Goal: Information Seeking & Learning: Learn about a topic

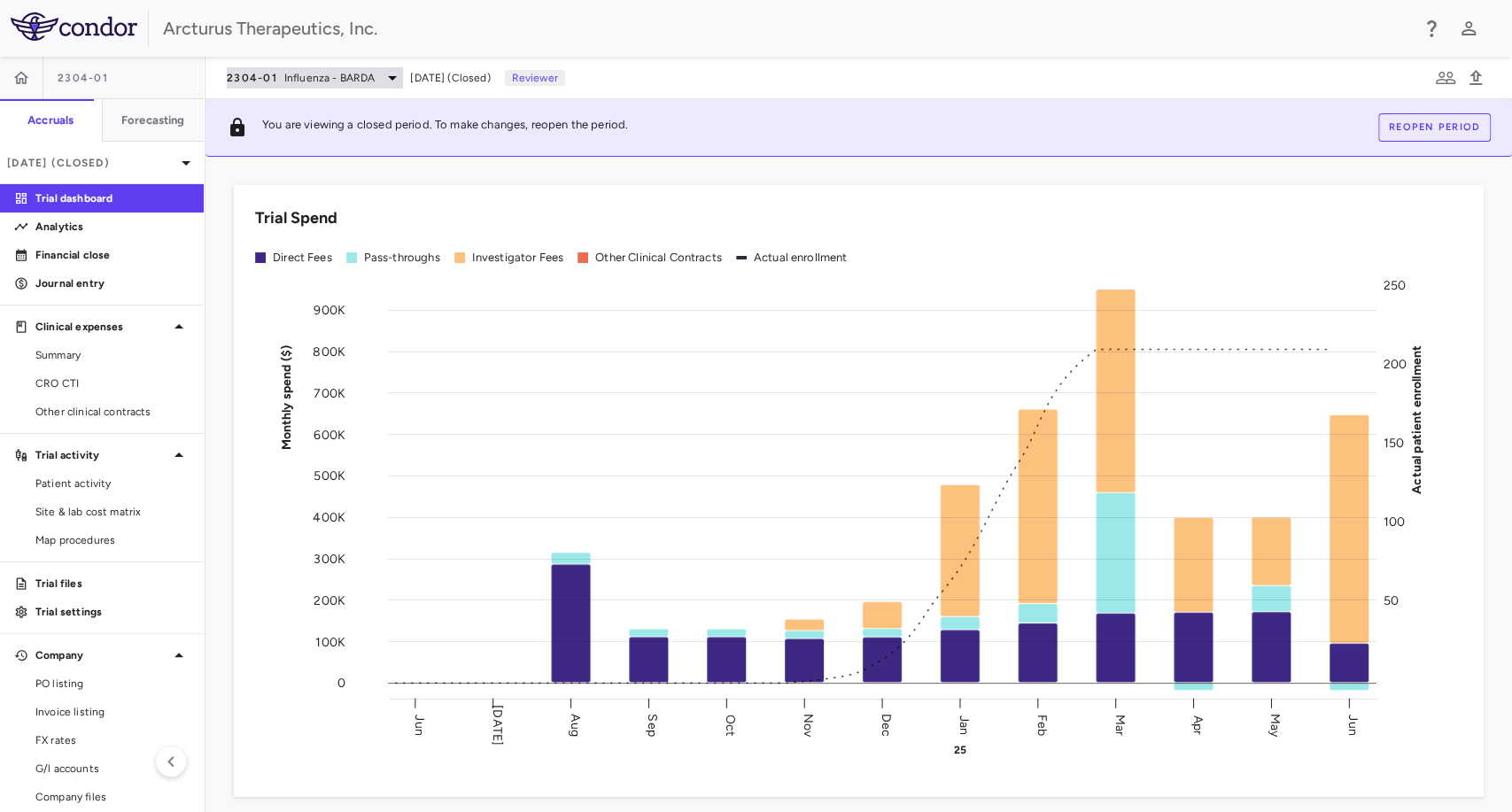
click at [312, 80] on span "Influenza - BARDA" at bounding box center [330, 78] width 91 height 16
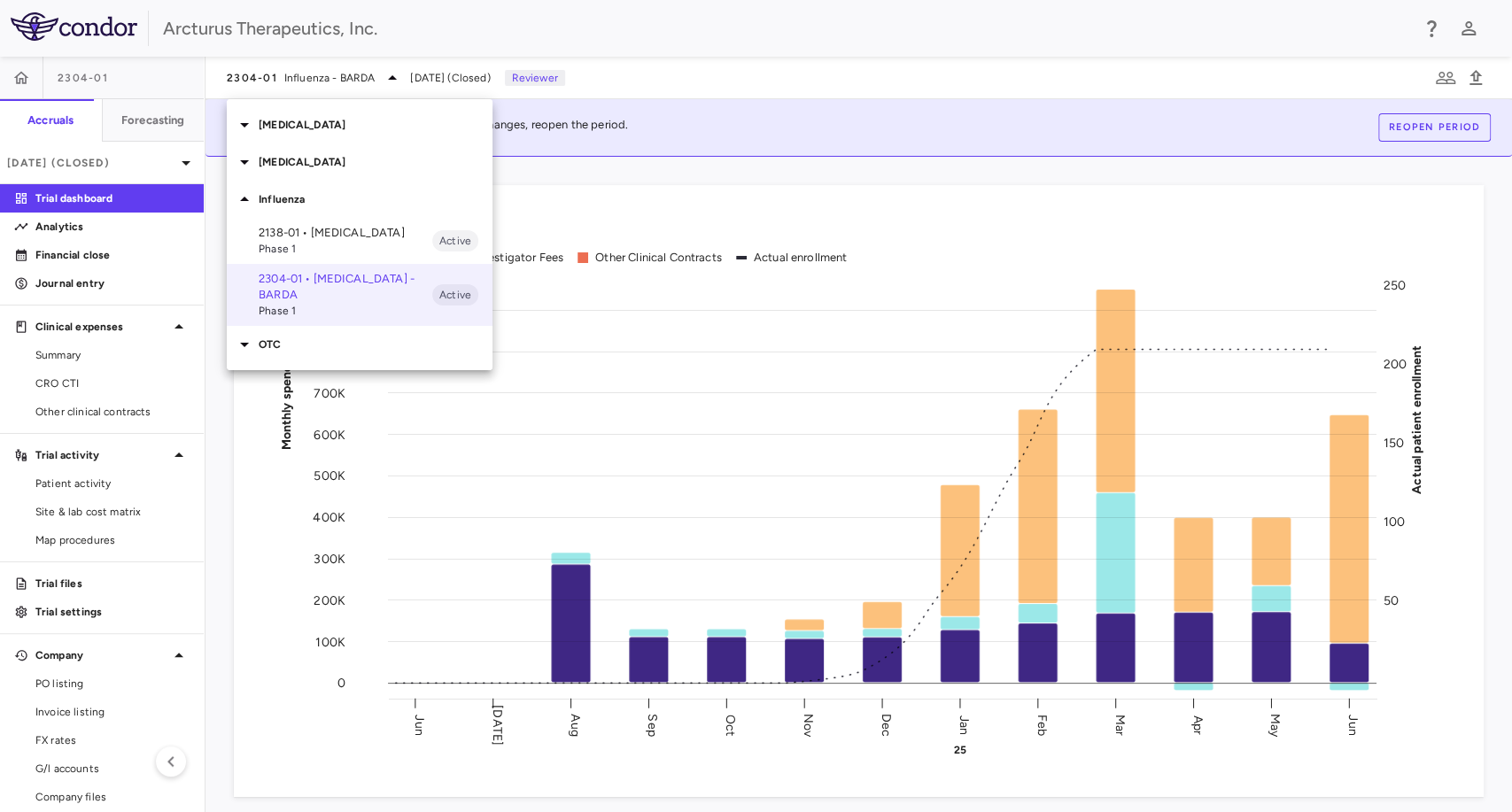
click at [320, 122] on p "[MEDICAL_DATA]" at bounding box center [375, 125] width 234 height 16
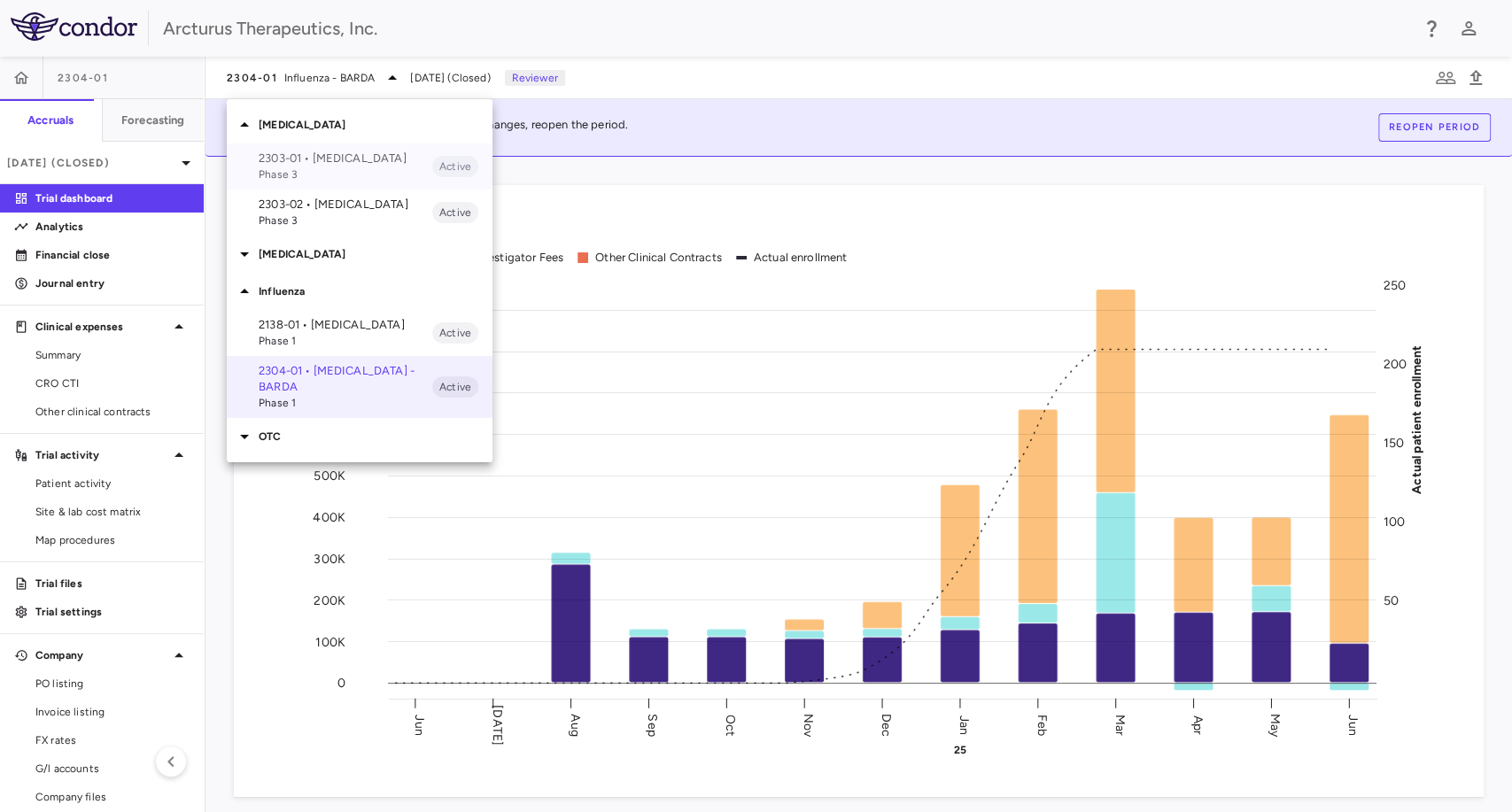
click at [336, 163] on p "2303-01 • [MEDICAL_DATA]" at bounding box center [344, 158] width 173 height 16
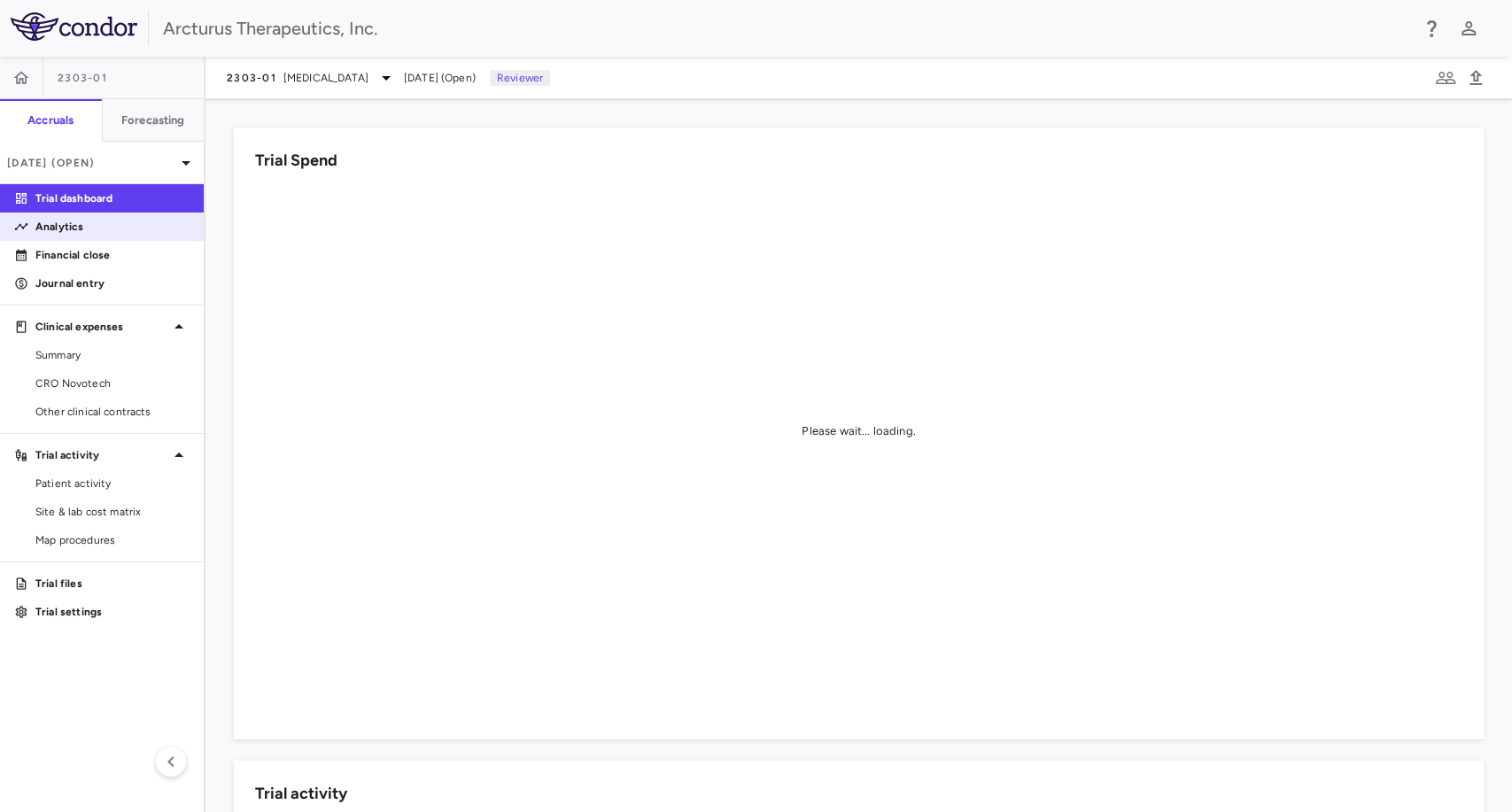
click at [145, 230] on p "Analytics" at bounding box center [113, 226] width 154 height 16
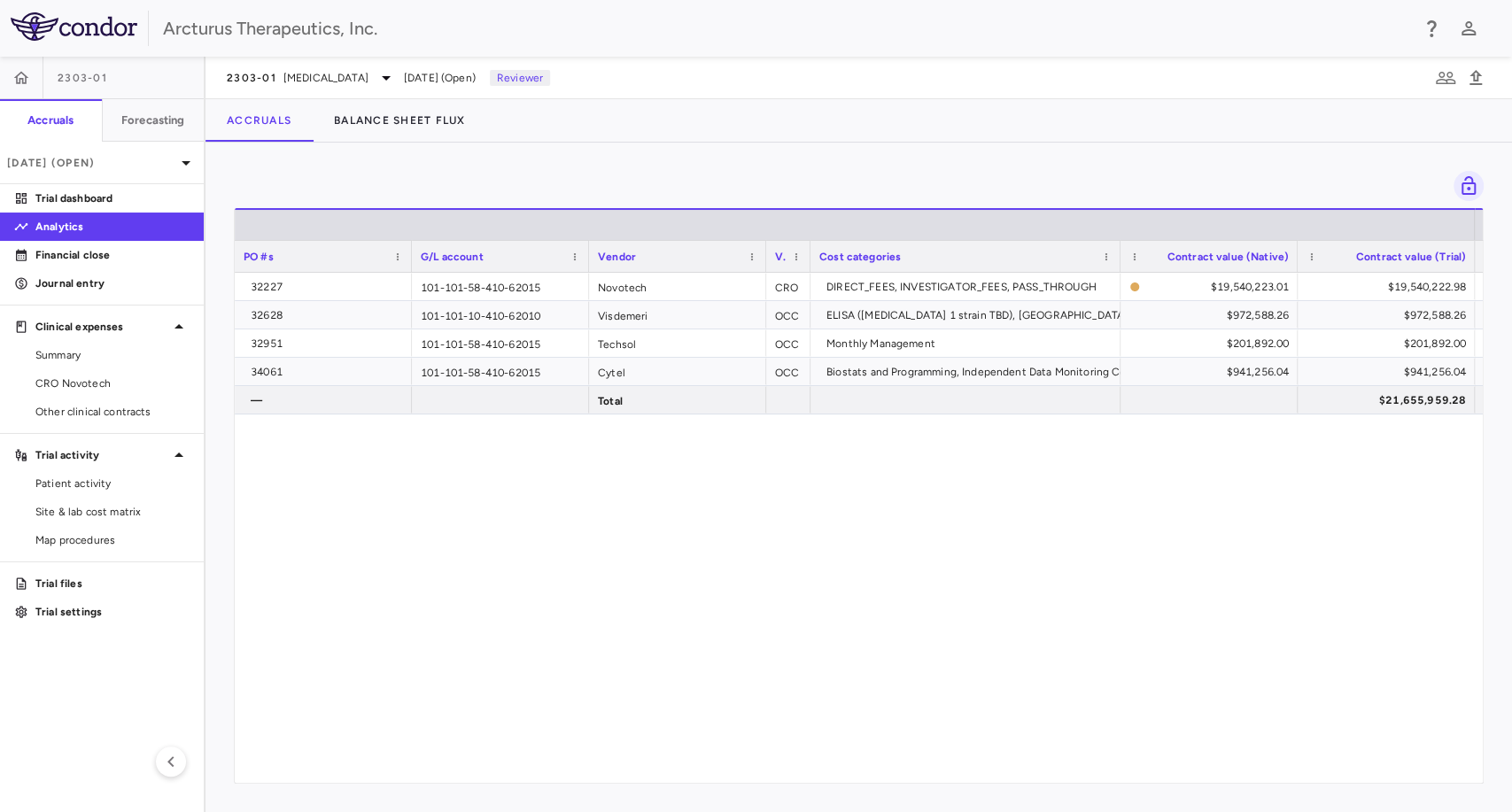
drag, startPoint x: 396, startPoint y: 533, endPoint x: 400, endPoint y: 551, distance: 18.4
click at [396, 533] on div "32227 101-101-58-410-62015 Novotech CRO DIRECT_FEES, INVESTIGATOR_FEES, PASS_TH…" at bounding box center [858, 520] width 1248 height 495
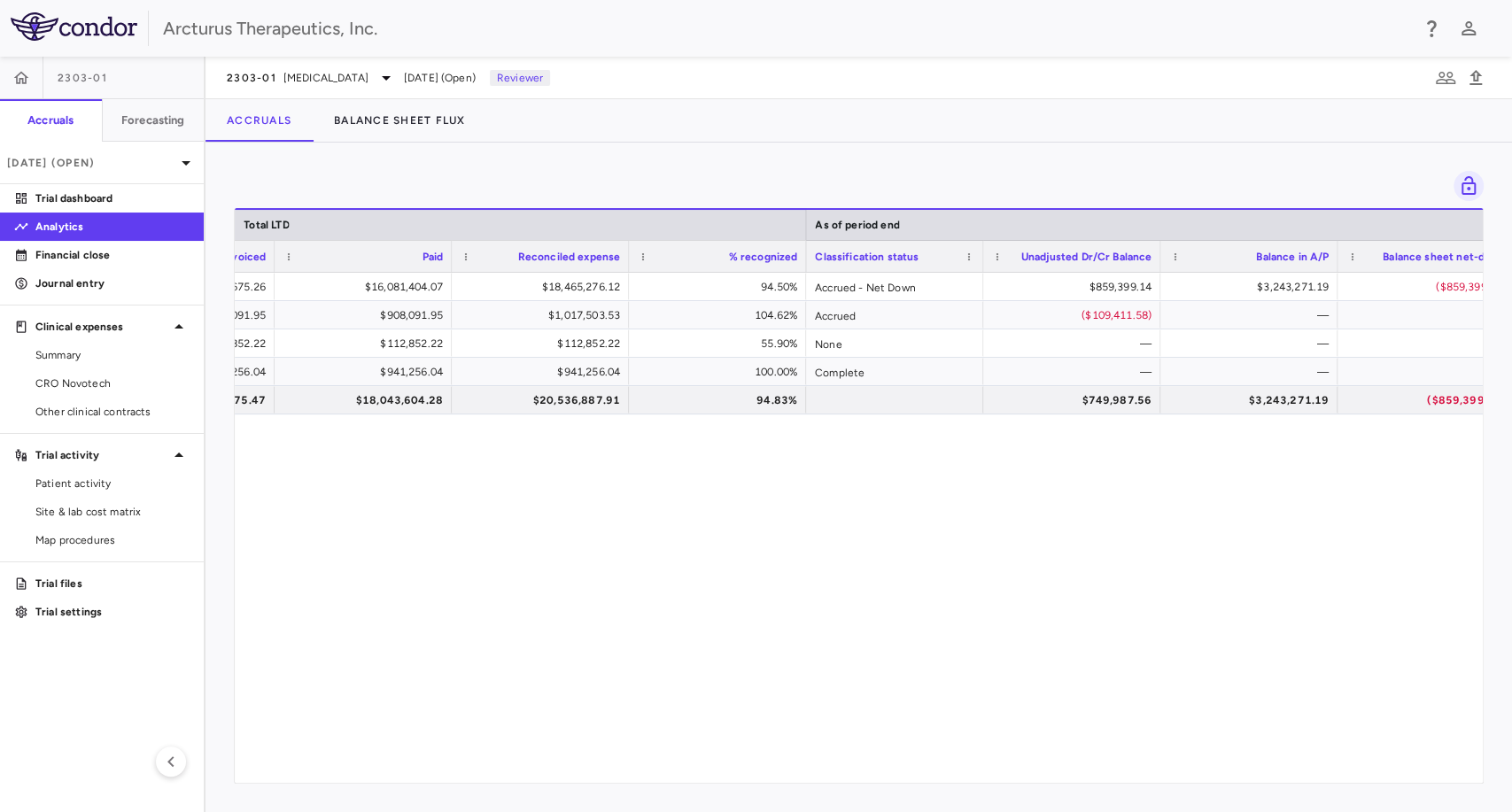
scroll to position [0, 1475]
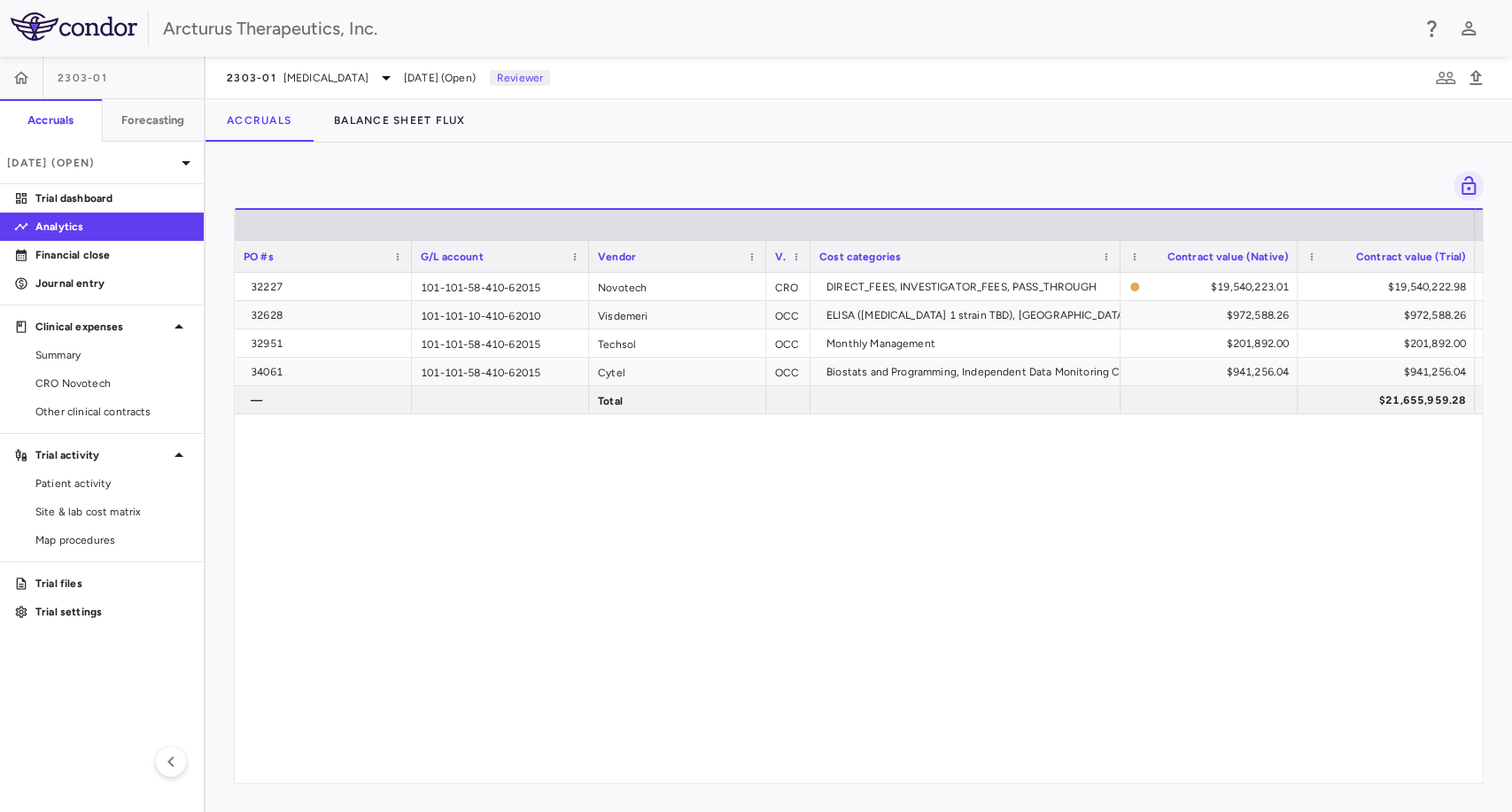
click at [1015, 83] on div "2303-01 [MEDICAL_DATA][DATE] (Open) Reviewer" at bounding box center [859, 77] width 1306 height 43
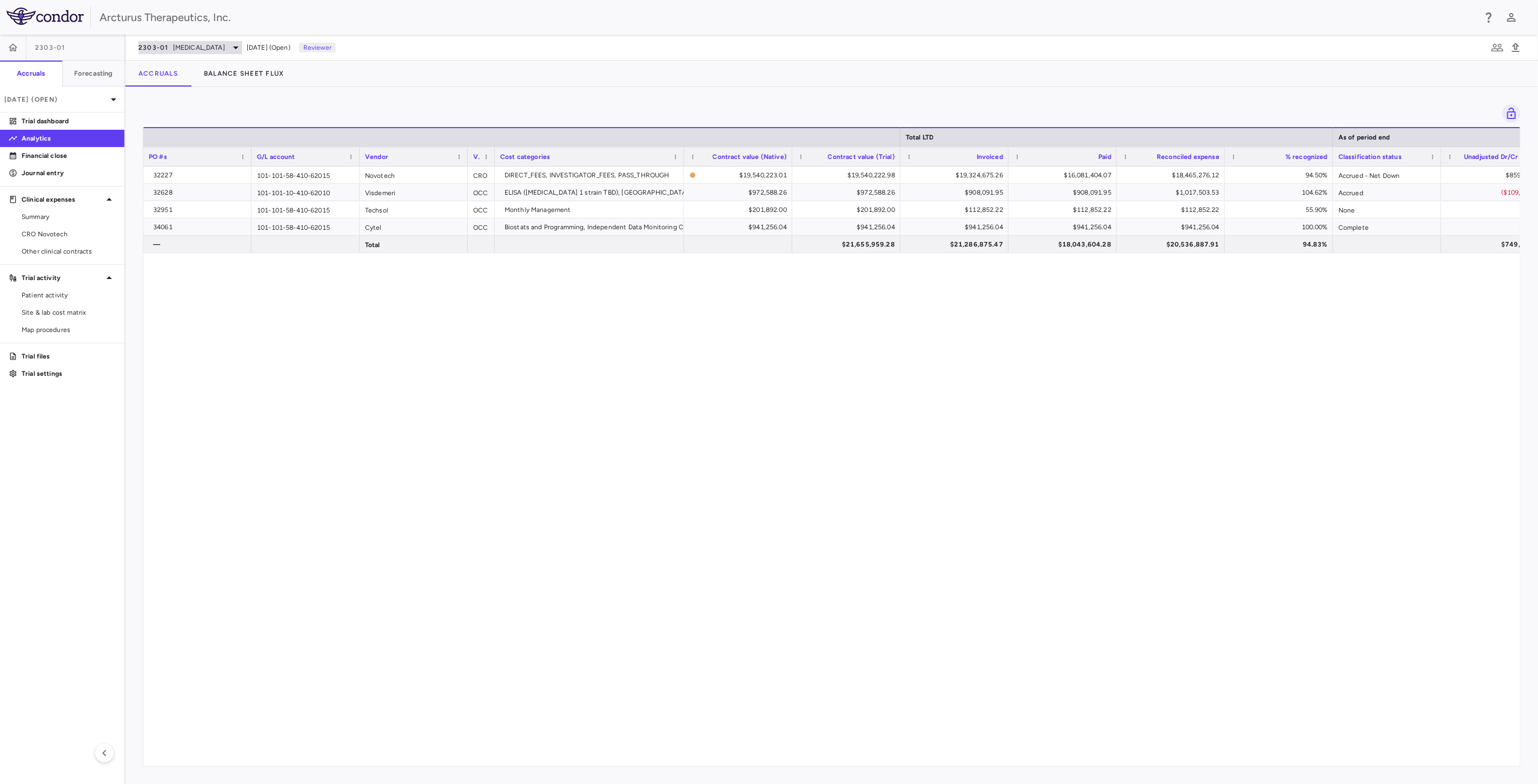
click at [190, 45] on span "[MEDICAL_DATA]" at bounding box center [199, 48] width 52 height 10
drag, startPoint x: 671, startPoint y: 299, endPoint x: 714, endPoint y: 359, distance: 73.8
click at [673, 301] on div at bounding box center [769, 392] width 1538 height 784
drag, startPoint x: 714, startPoint y: 359, endPoint x: 725, endPoint y: 305, distance: 55.1
click at [716, 357] on div "[MEDICAL_DATA] 2303-01 • [MEDICAL_DATA] Phase 3 Active 2303-02 • [MEDICAL_DATA]…" at bounding box center [769, 392] width 1538 height 784
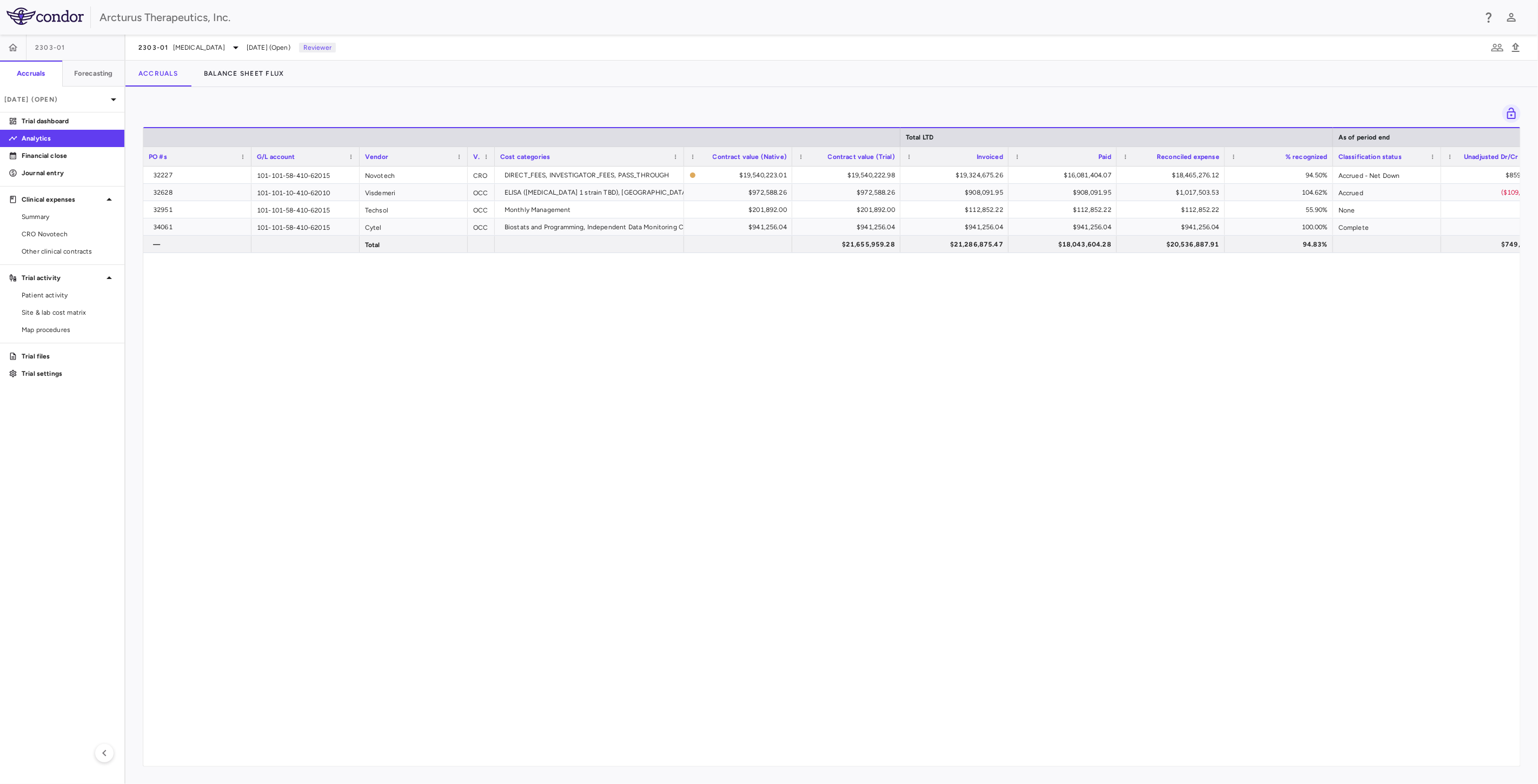
click at [725, 305] on div "32227 101-101-58-410-62015 Novotech CRO DIRECT_FEES, INVESTIGATOR_FEES, PASS_TH…" at bounding box center [832, 461] width 1377 height 590
drag, startPoint x: 783, startPoint y: 327, endPoint x: 839, endPoint y: 326, distance: 56.0
click at [786, 327] on div "32227 101-101-58-410-62015 Novotech CRO DIRECT_FEES, INVESTIGATOR_FEES, PASS_TH…" at bounding box center [832, 461] width 1377 height 590
click at [181, 47] on span "[MEDICAL_DATA]" at bounding box center [199, 48] width 52 height 10
click at [186, 174] on p "Influenza" at bounding box center [229, 177] width 143 height 10
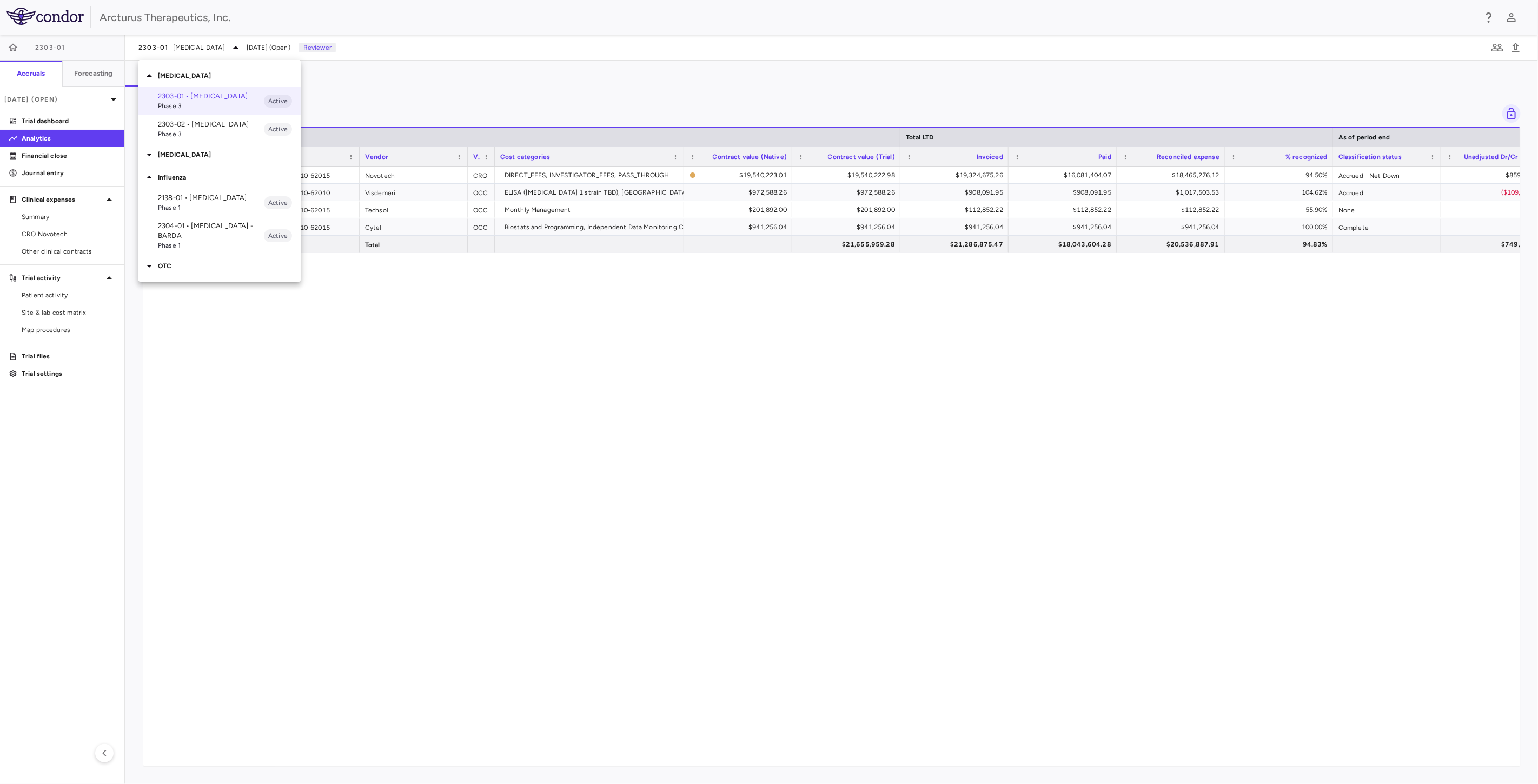
click at [201, 203] on span "Phase 1" at bounding box center [210, 208] width 106 height 10
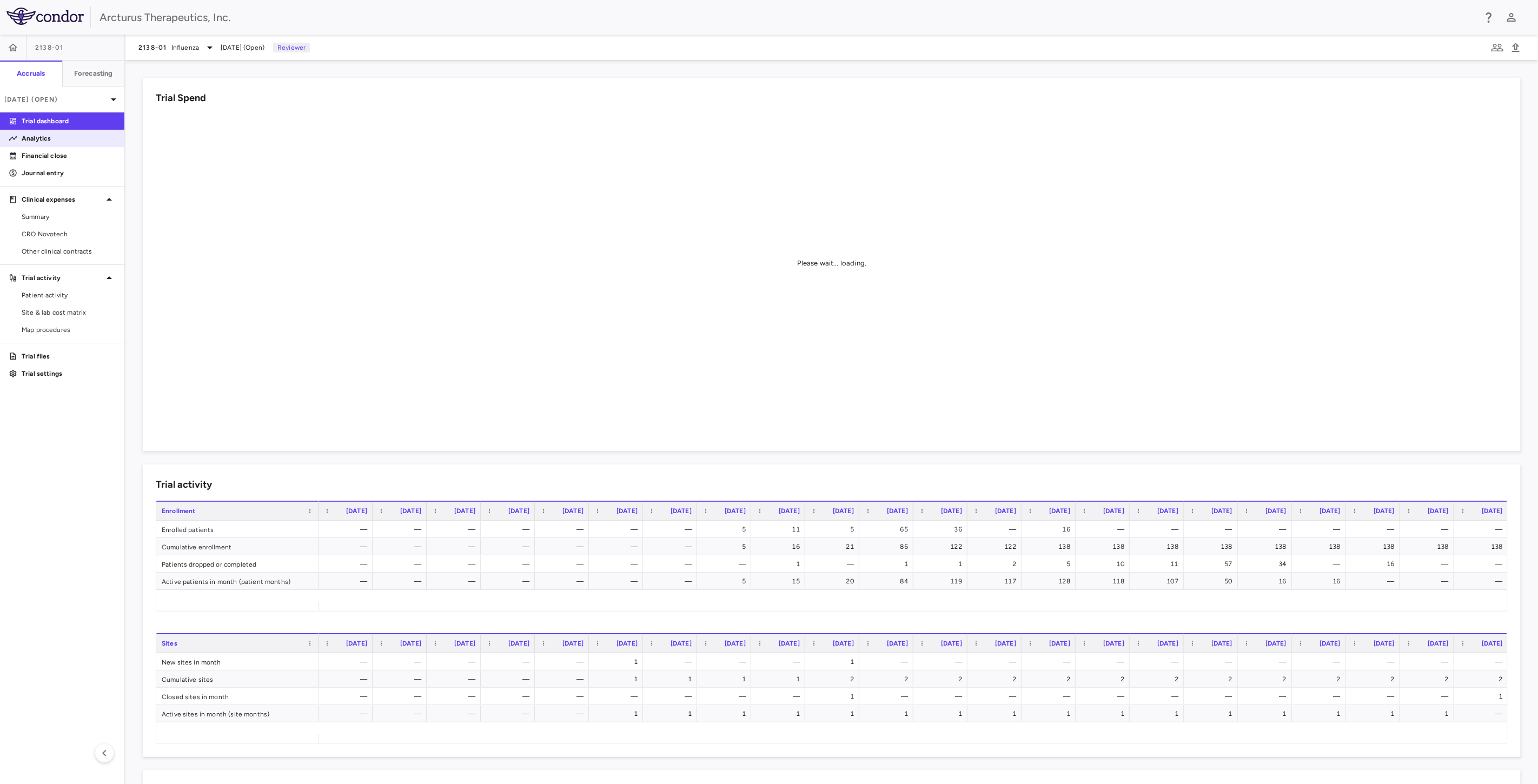
click at [48, 139] on p "Analytics" at bounding box center [69, 138] width 94 height 10
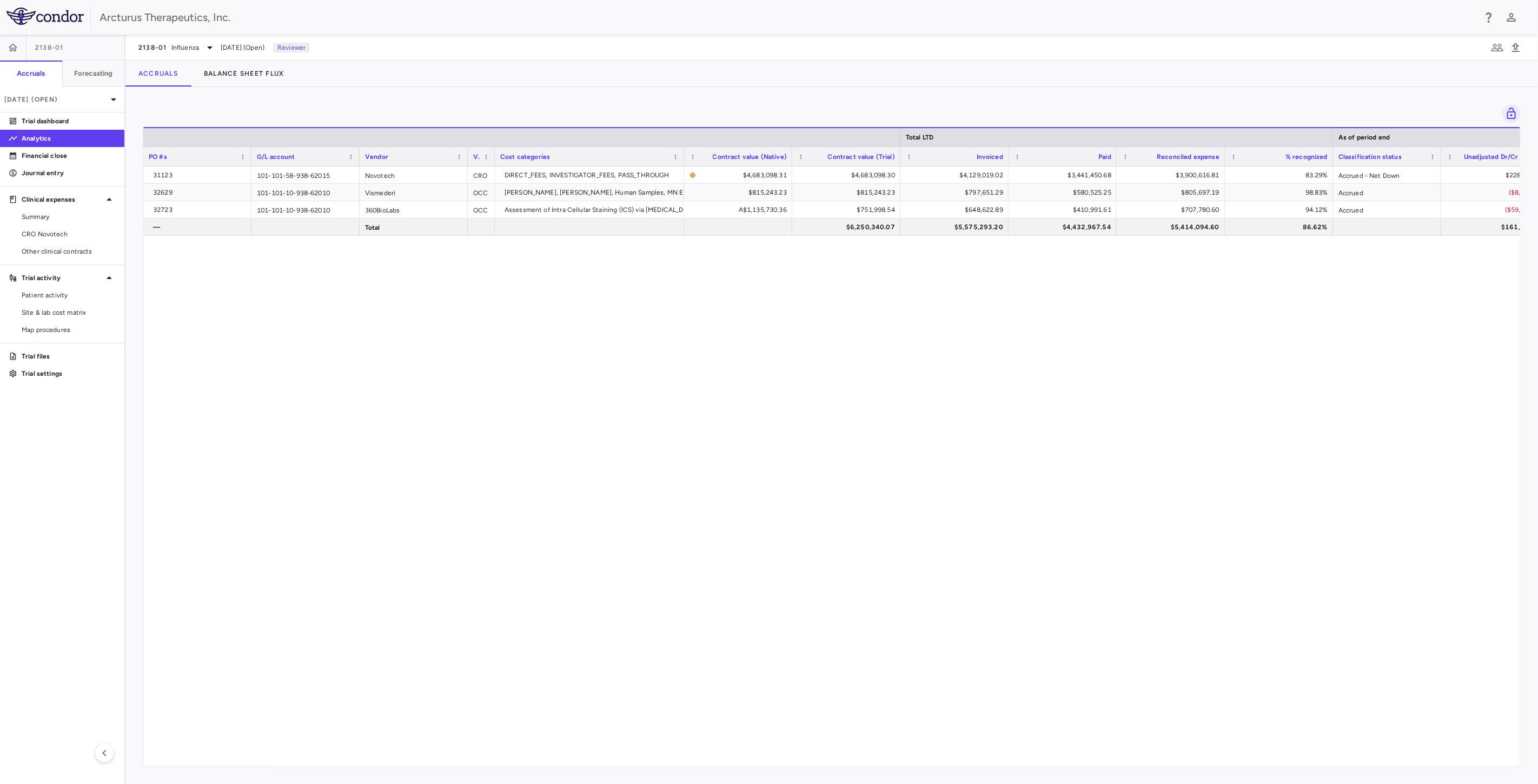
click at [554, 312] on div "31123 101-101-58-938-62015 Novotech CRO DIRECT_FEES, INVESTIGATOR_FEES, PASS_TH…" at bounding box center [832, 461] width 1377 height 590
drag, startPoint x: 607, startPoint y: 350, endPoint x: 635, endPoint y: 332, distance: 33.3
click at [610, 349] on div "31123 101-101-58-938-62015 Novotech CRO DIRECT_FEES, INVESTIGATOR_FEES, PASS_TH…" at bounding box center [832, 461] width 1377 height 590
drag, startPoint x: 648, startPoint y: 316, endPoint x: 676, endPoint y: 334, distance: 33.3
click at [648, 316] on div "31123 101-101-58-938-62015 Novotech CRO DIRECT_FEES, INVESTIGATOR_FEES, PASS_TH…" at bounding box center [832, 461] width 1377 height 590
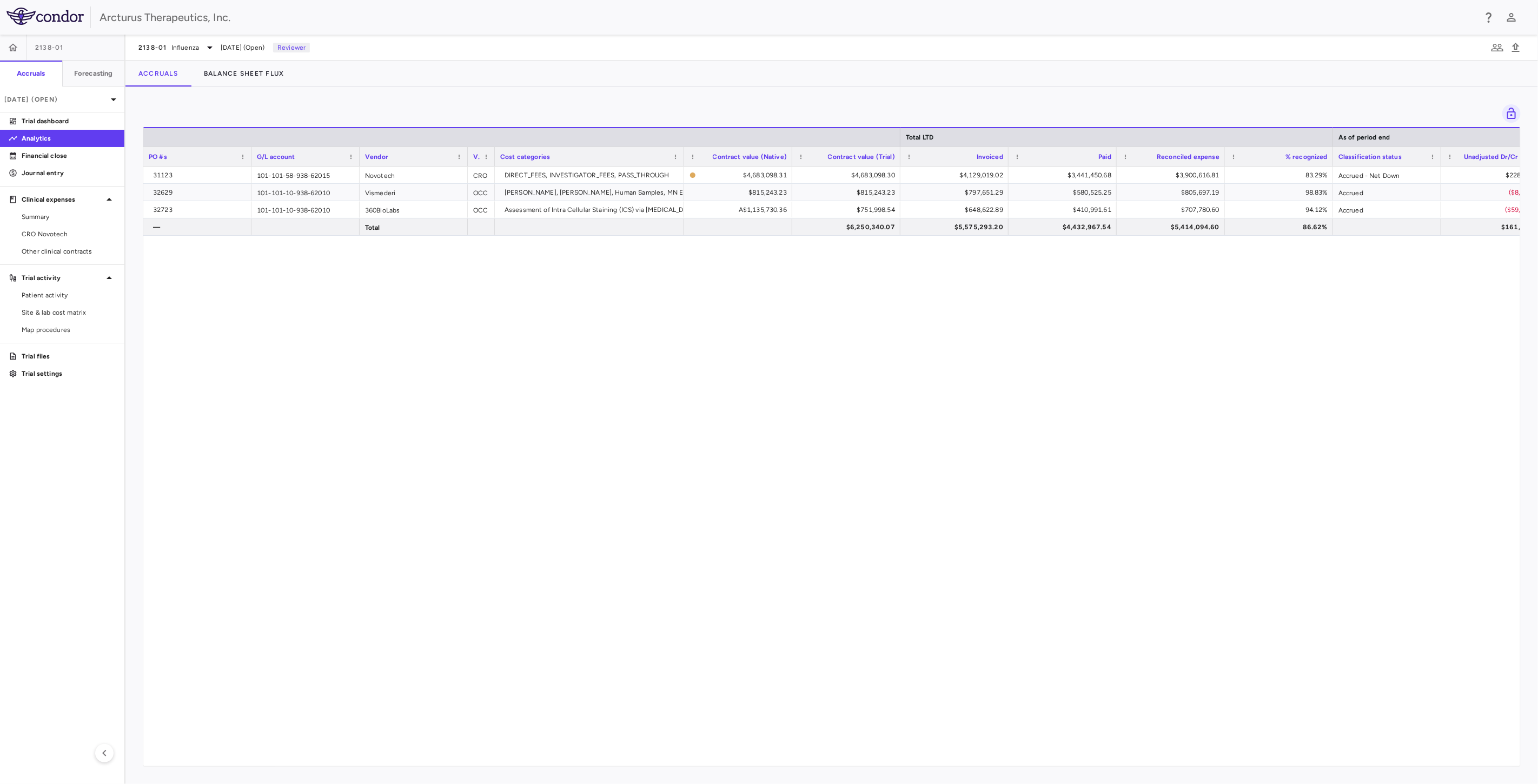
drag, startPoint x: 687, startPoint y: 339, endPoint x: 742, endPoint y: 316, distance: 59.6
click at [698, 336] on div "31123 101-101-58-938-62015 Novotech CRO DIRECT_FEES, INVESTIGATOR_FEES, PASS_TH…" at bounding box center [832, 461] width 1377 height 590
click at [745, 316] on div "31123 101-101-58-938-62015 Novotech CRO DIRECT_FEES, INVESTIGATOR_FEES, PASS_TH…" at bounding box center [832, 461] width 1377 height 590
drag, startPoint x: 780, startPoint y: 349, endPoint x: 802, endPoint y: 378, distance: 36.4
click at [784, 356] on div "31123 101-101-58-938-62015 Novotech CRO DIRECT_FEES, INVESTIGATOR_FEES, PASS_TH…" at bounding box center [832, 461] width 1377 height 590
